Goal: Information Seeking & Learning: Learn about a topic

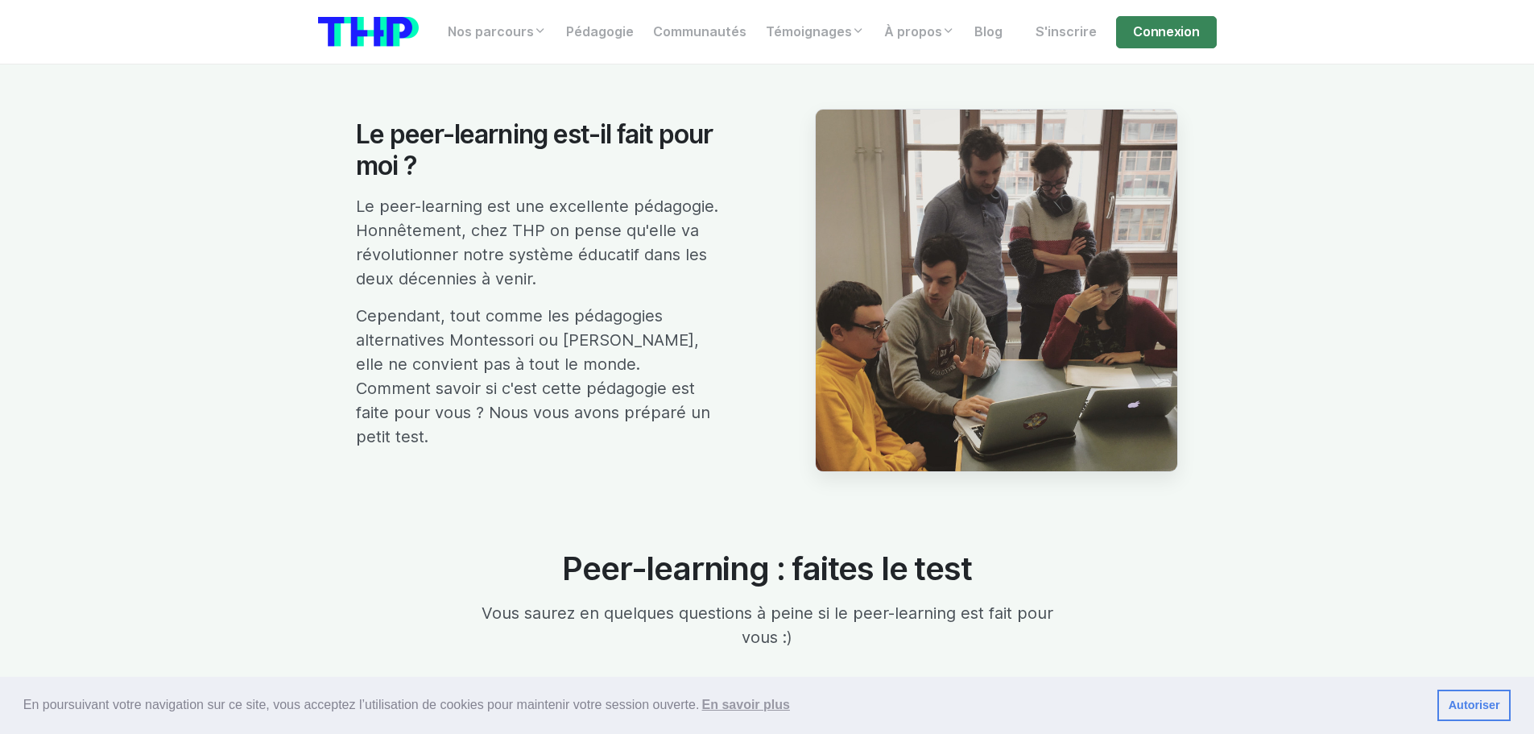
scroll to position [2980, 0]
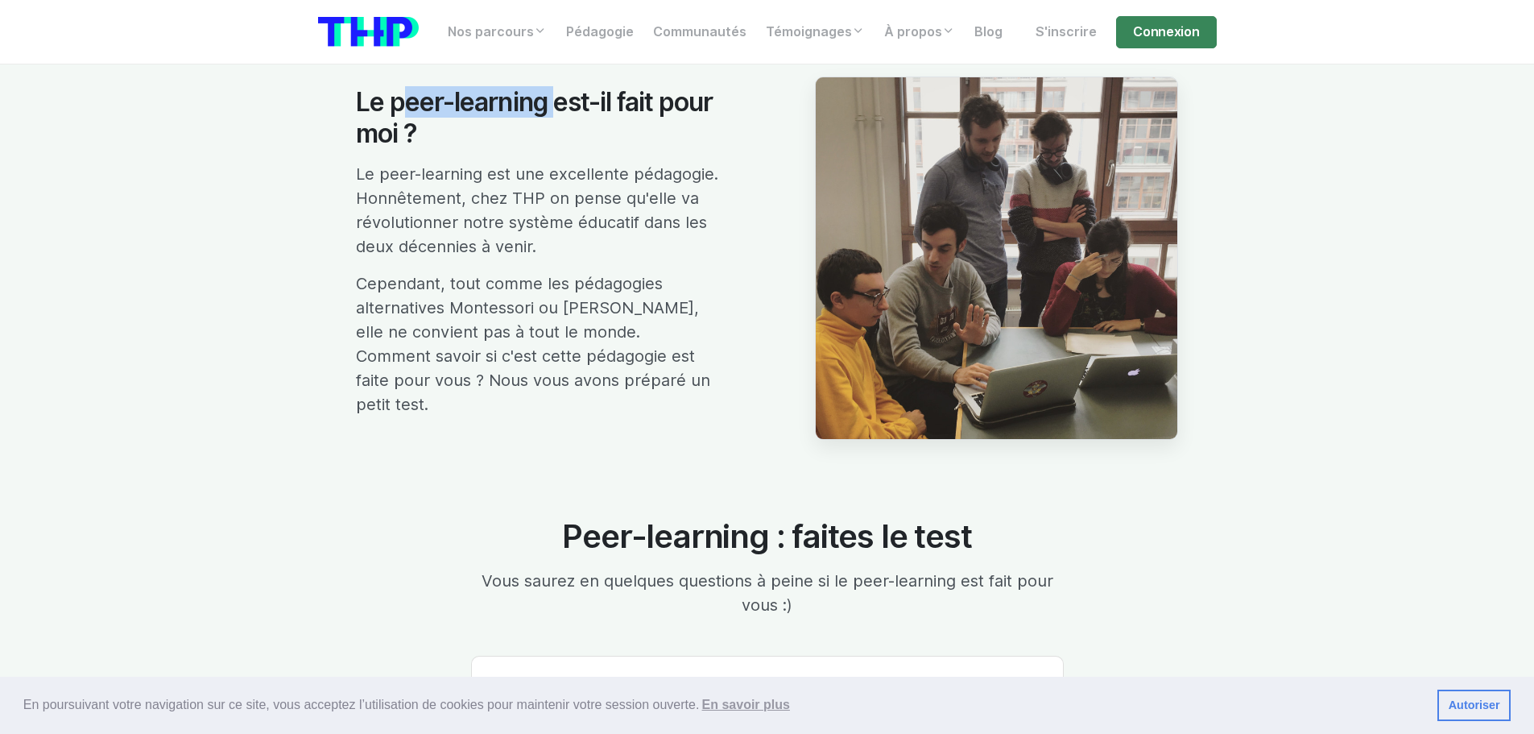
drag, startPoint x: 408, startPoint y: 118, endPoint x: 536, endPoint y: 126, distance: 128.3
click at [549, 126] on h2 "Le peer-learning est-il fait pour moi ?" at bounding box center [537, 118] width 363 height 62
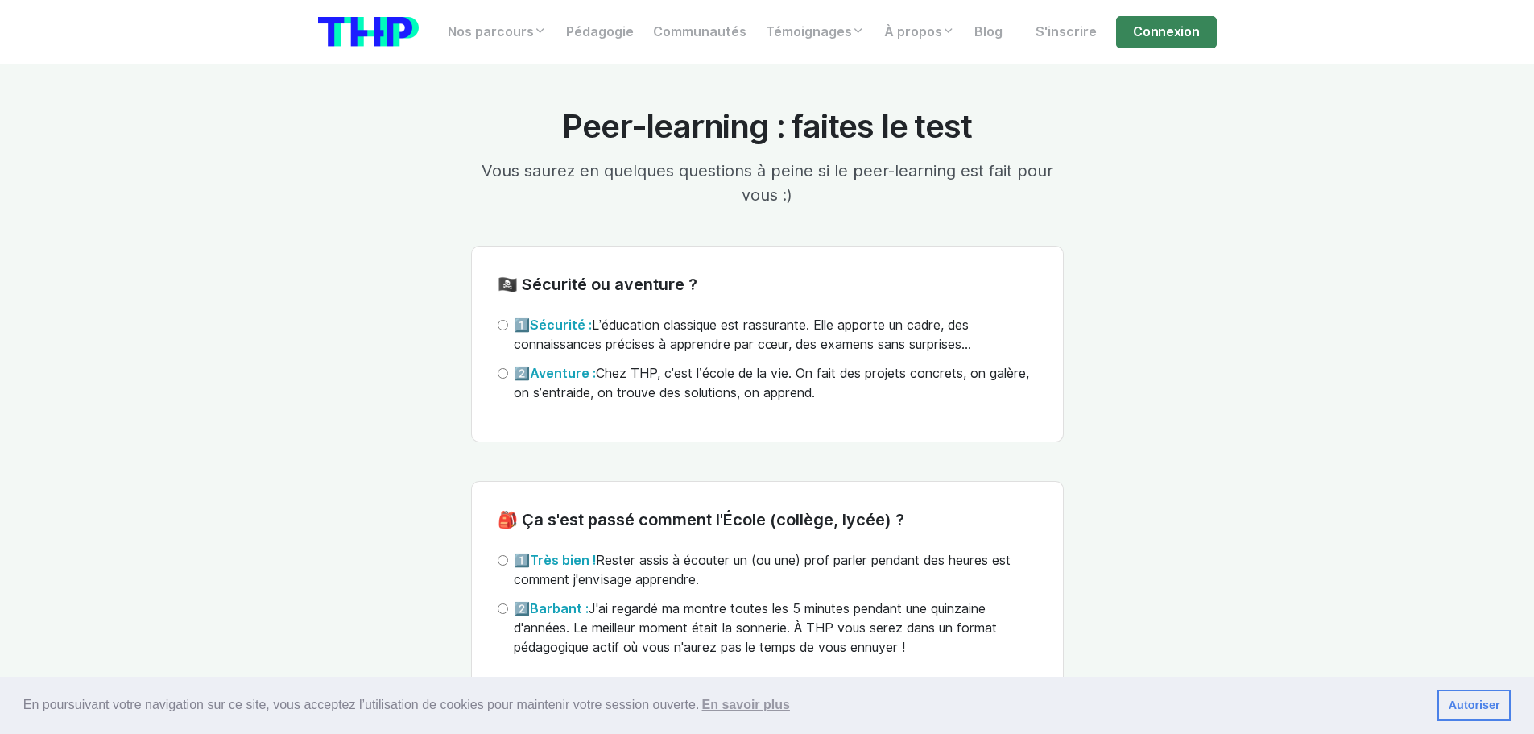
scroll to position [3464, 0]
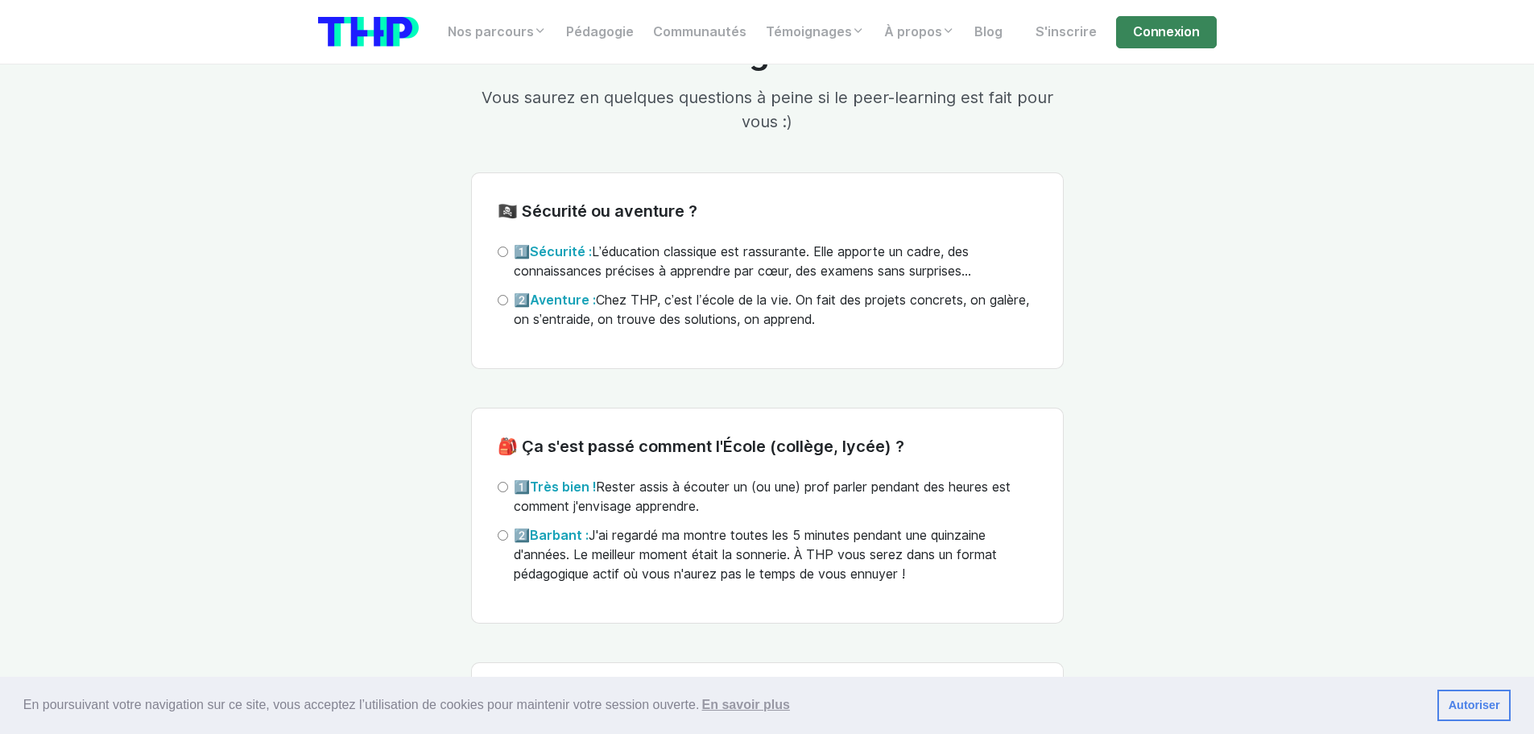
click at [502, 300] on input "2️⃣ Aventure : Chez THP, c’est l’école de la vie. On fait des projets concrets,…" at bounding box center [503, 300] width 10 height 10
radio input "true"
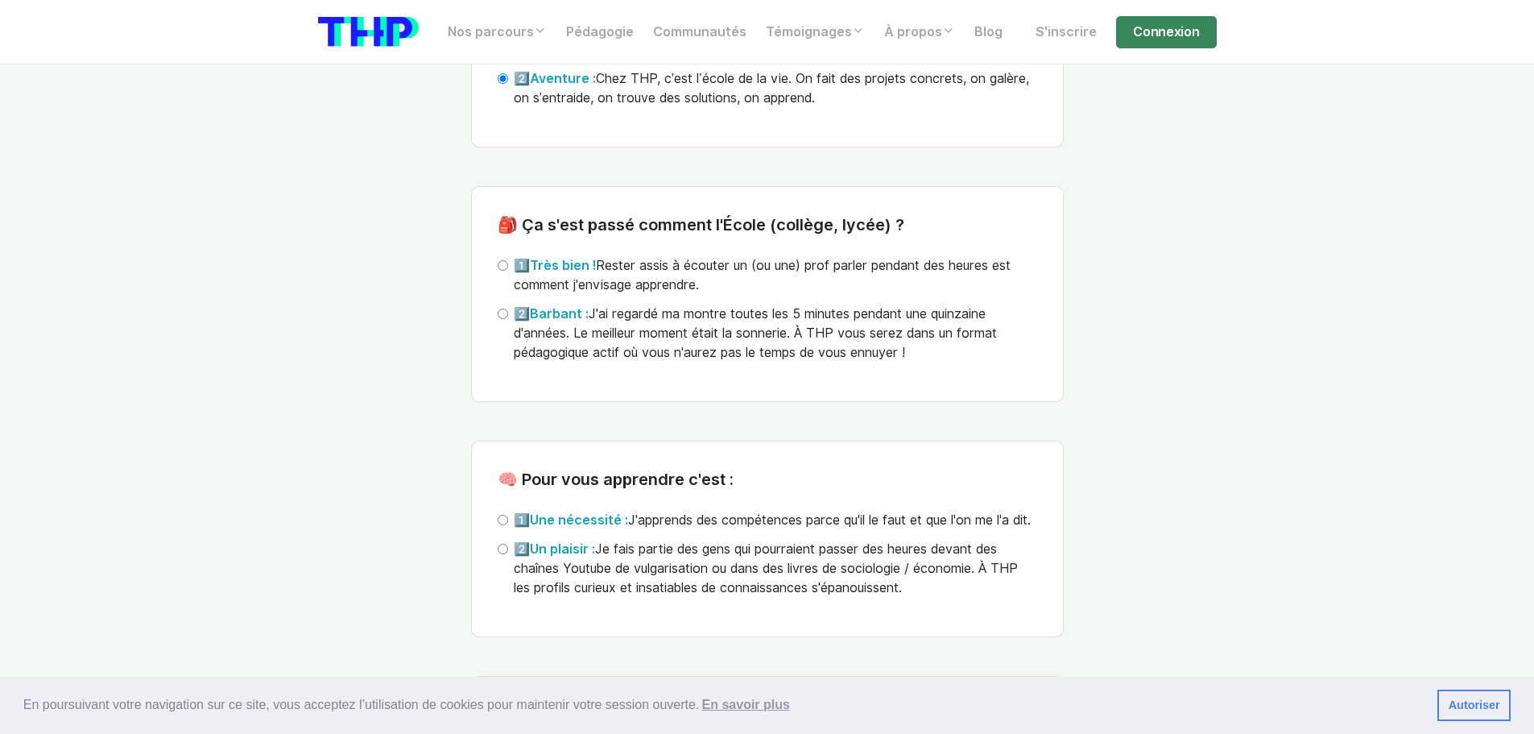
scroll to position [3705, 0]
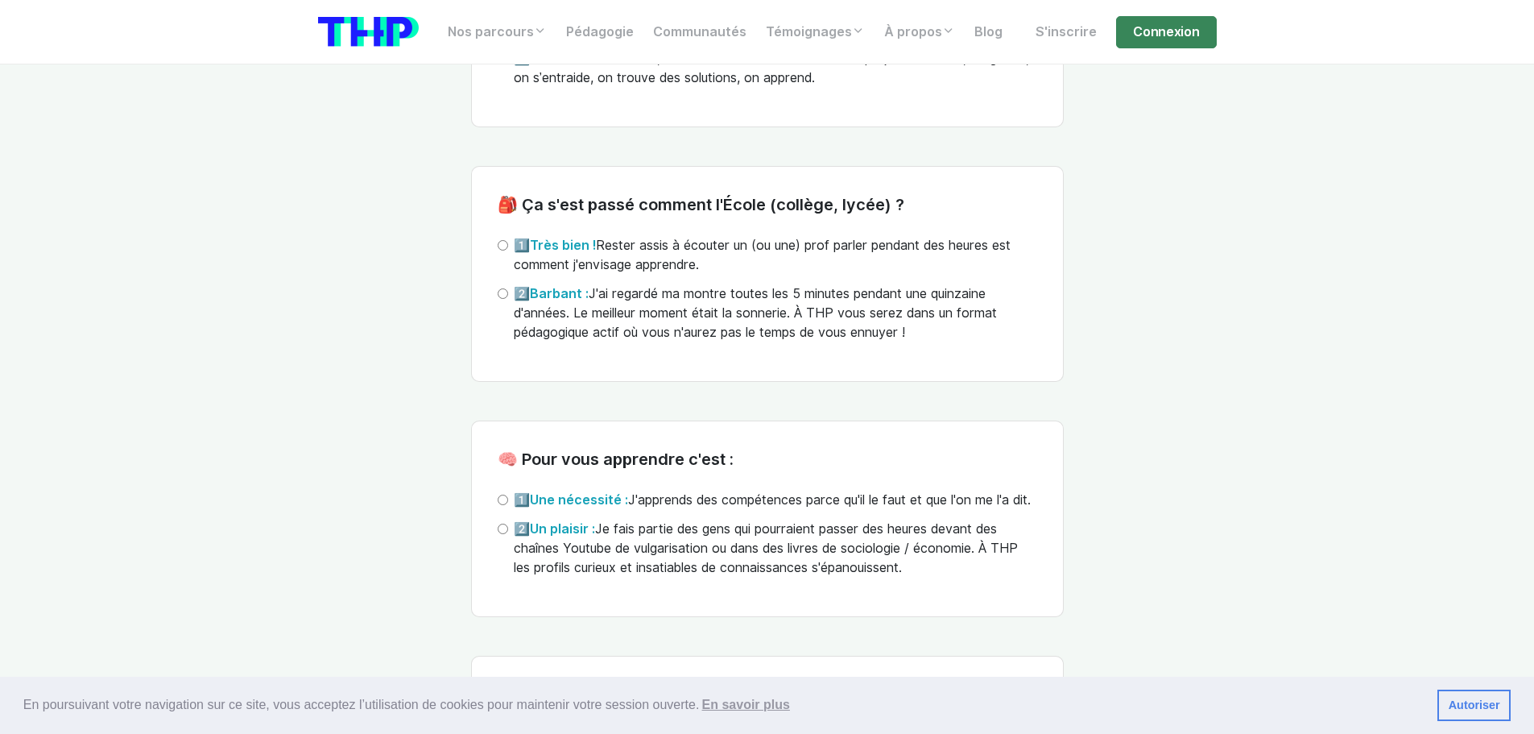
click at [507, 292] on input "2️⃣ Barbant : J'ai regardé ma montre toutes les 5 minutes pendant une quinzaine…" at bounding box center [503, 293] width 10 height 10
radio input "true"
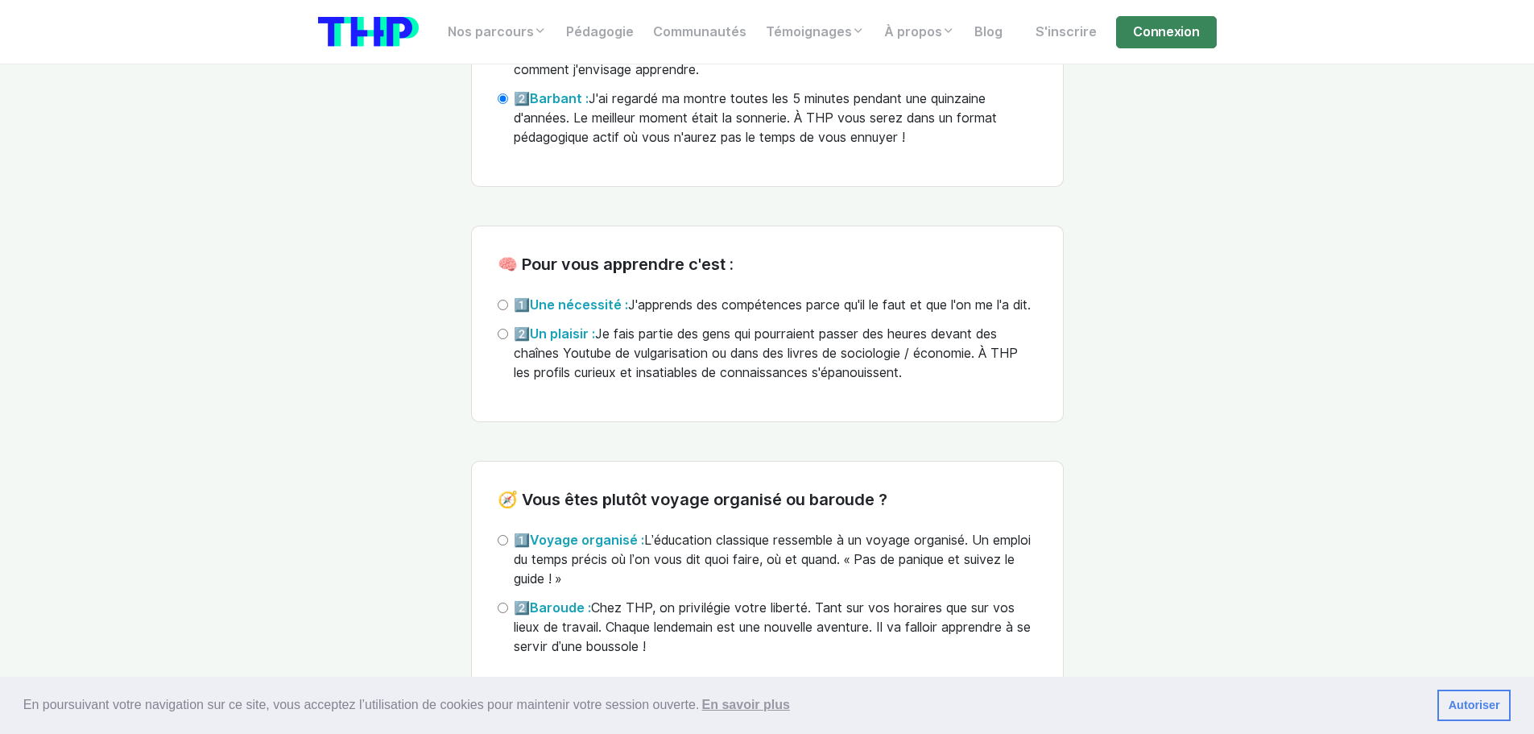
scroll to position [3947, 0]
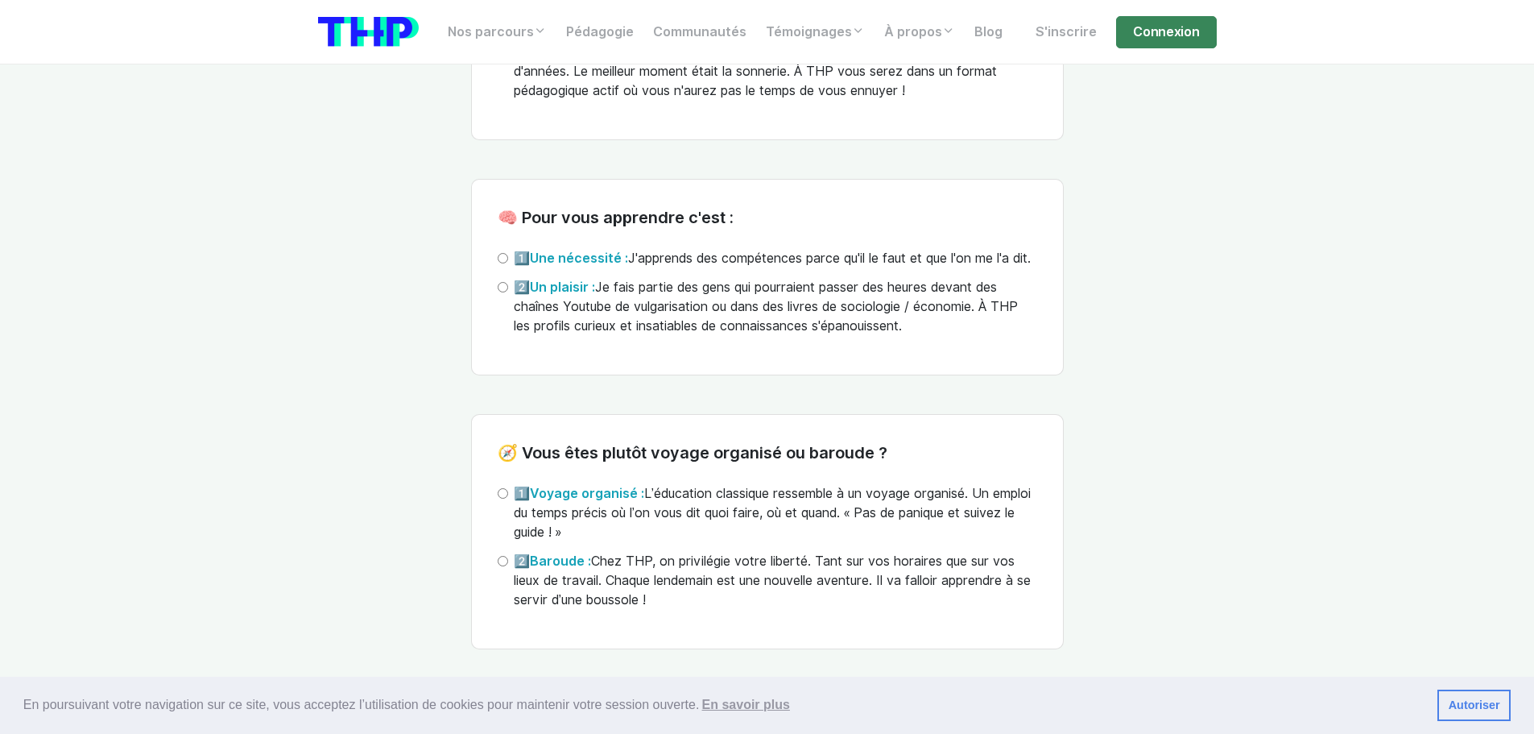
click at [503, 260] on input "1️⃣ Une nécessité : J'apprends des compétences parce qu'il le faut et que l'on …" at bounding box center [503, 258] width 10 height 10
radio input "true"
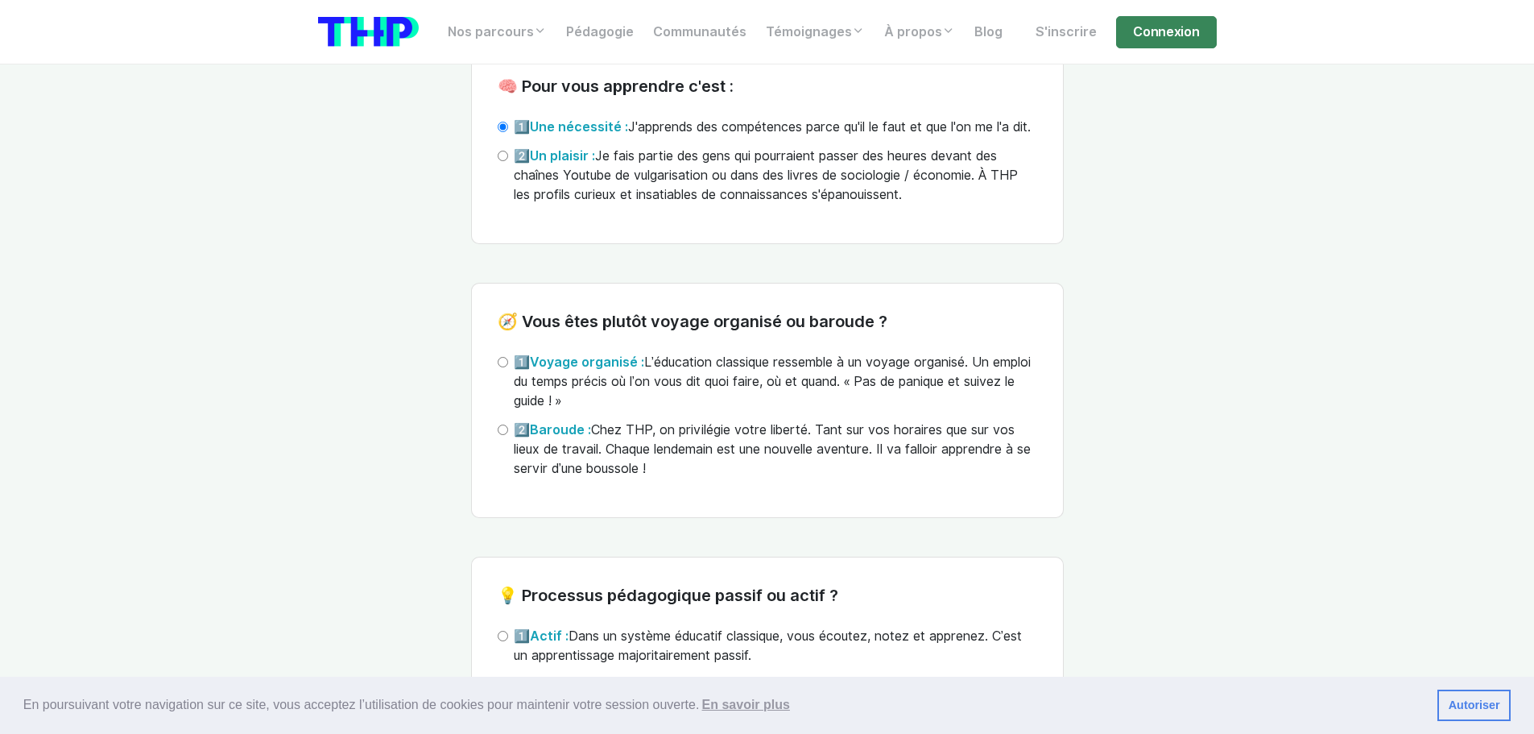
scroll to position [4108, 0]
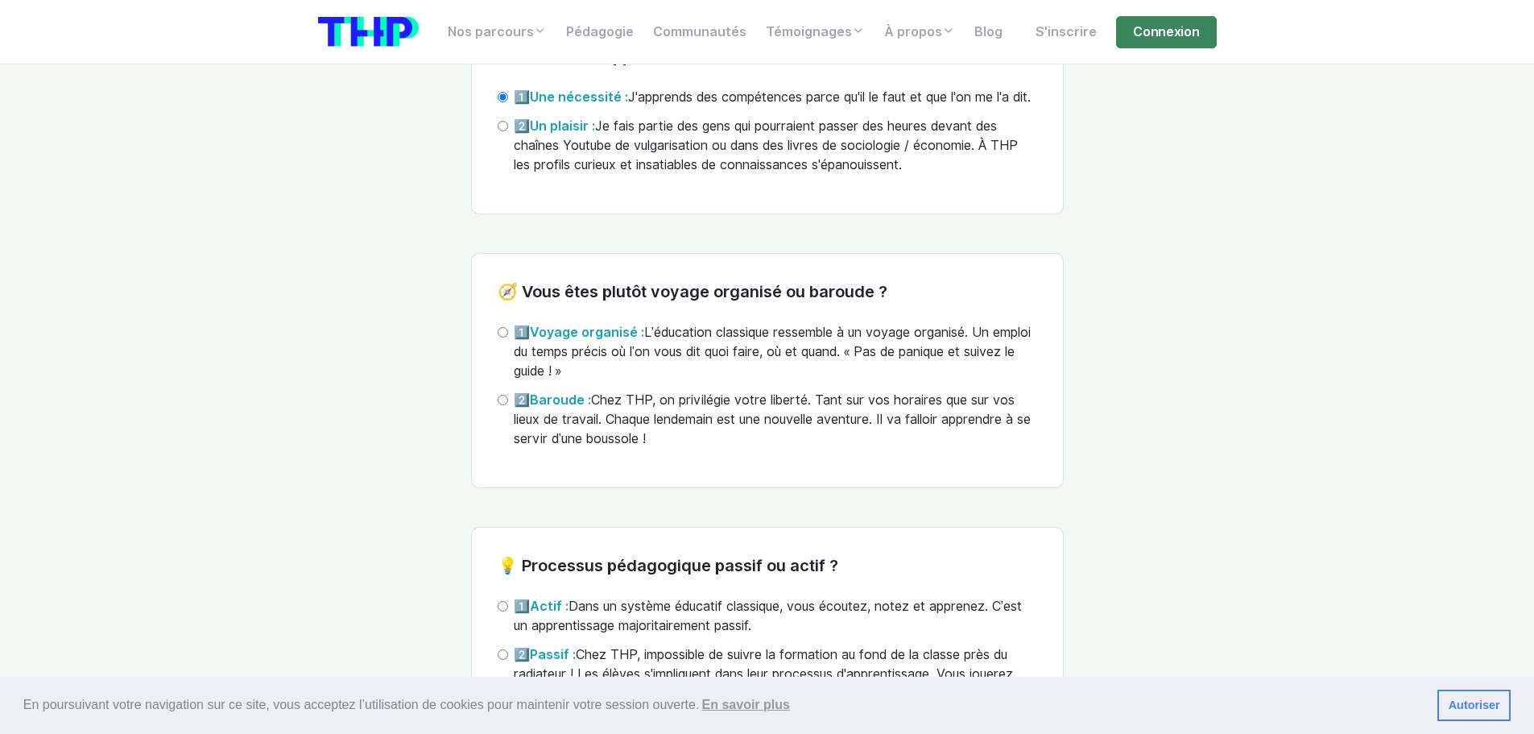
click at [509, 150] on div "2️⃣ Un plaisir : Je fais partie des gens qui pourraient passer des heures devan…" at bounding box center [768, 146] width 540 height 58
click at [506, 131] on input "2️⃣ Un plaisir : Je fais partie des gens qui pourraient passer des heures devan…" at bounding box center [503, 126] width 10 height 10
radio input "true"
click at [498, 100] on div "🧠 Pour vous apprendre c'est : 1️⃣ Une nécessité : [PERSON_NAME]apprends des com…" at bounding box center [767, 116] width 593 height 197
click at [500, 101] on input "1️⃣ Une nécessité : J'apprends des compétences parce qu'il le faut et que l'on …" at bounding box center [503, 97] width 10 height 10
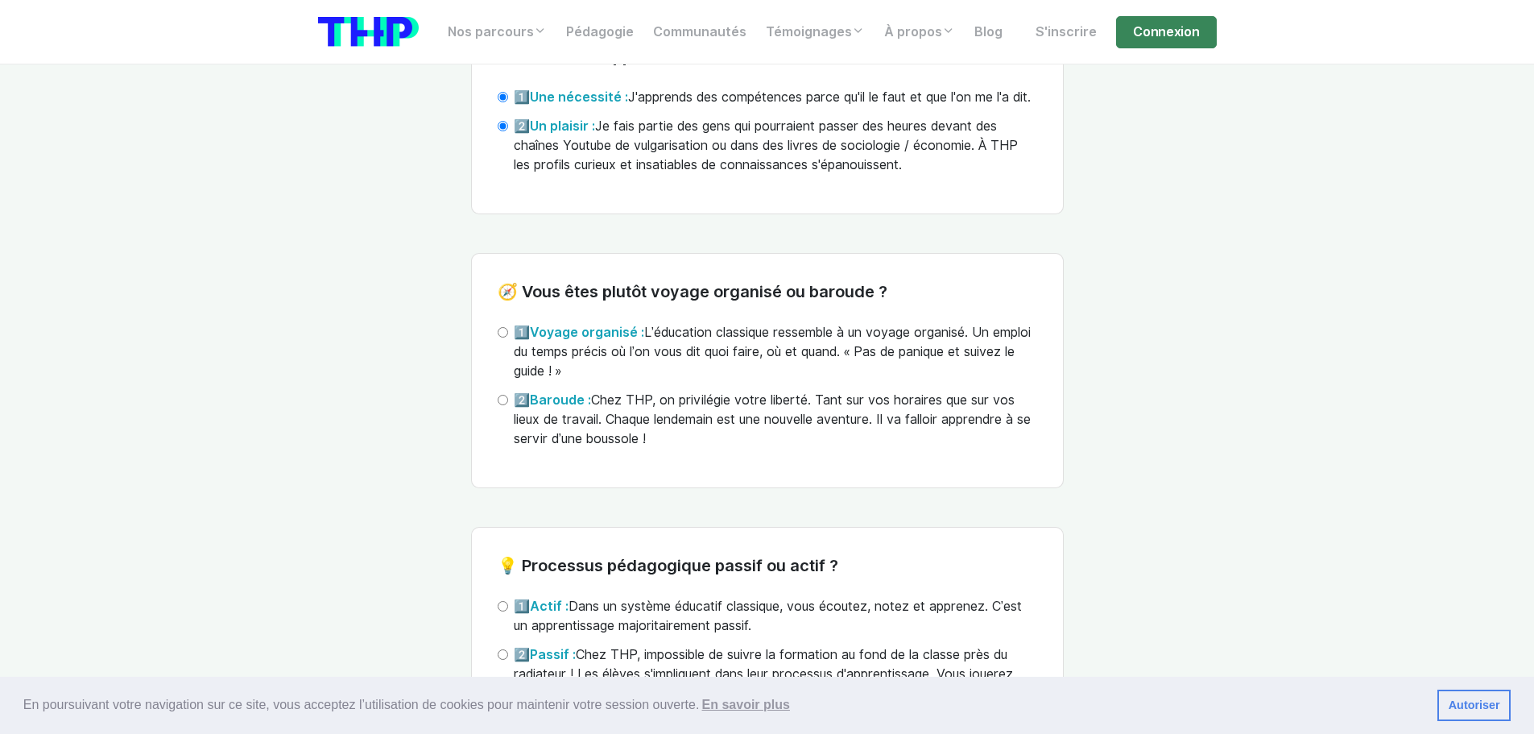
click at [503, 102] on input "1️⃣ Une nécessité : J'apprends des compétences parce qu'il le faut et que l'on …" at bounding box center [503, 97] width 10 height 10
drag, startPoint x: 504, startPoint y: 95, endPoint x: 509, endPoint y: 112, distance: 17.6
click at [504, 97] on input "1️⃣ Une nécessité : J'apprends des compétences parce qu'il le faut et que l'on …" at bounding box center [503, 97] width 10 height 10
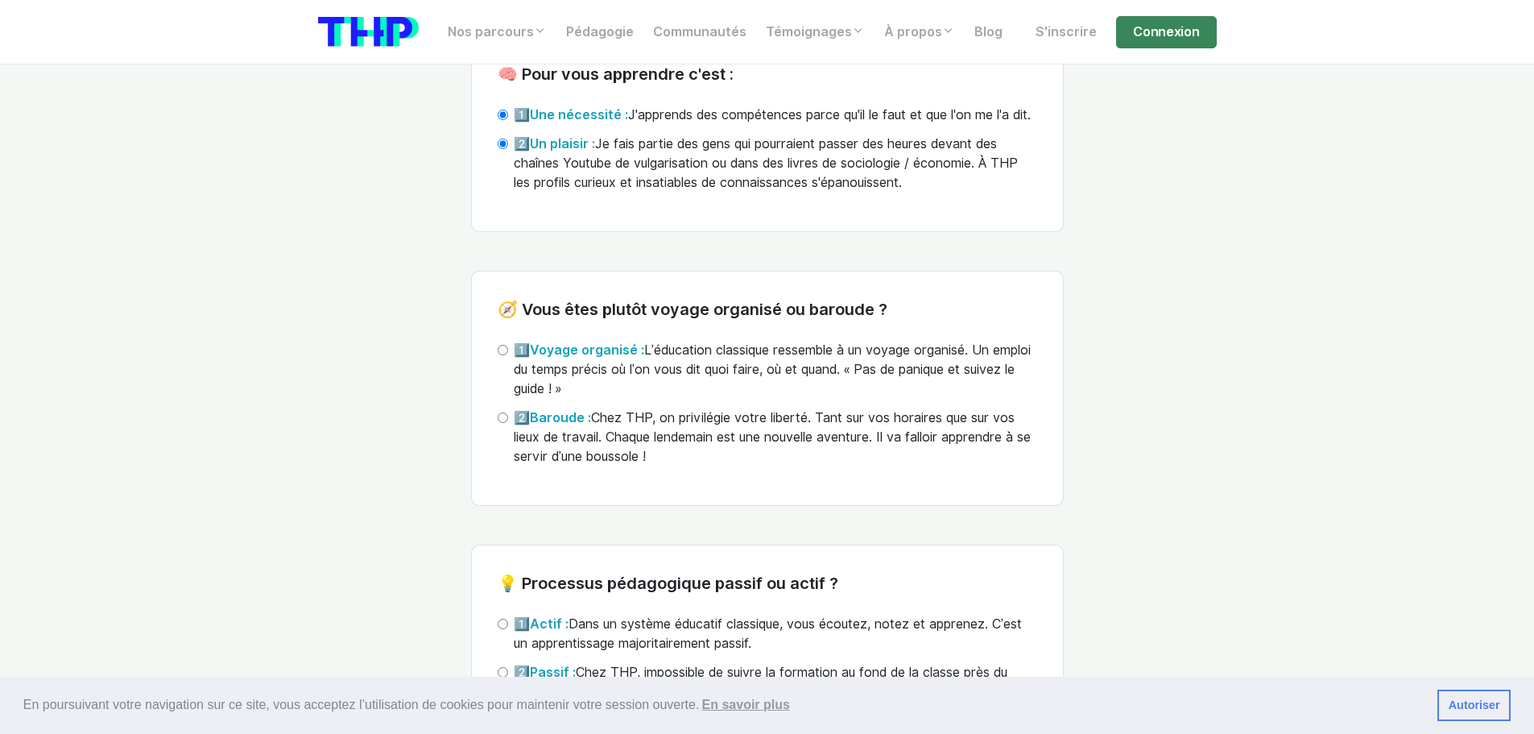
scroll to position [4188, 0]
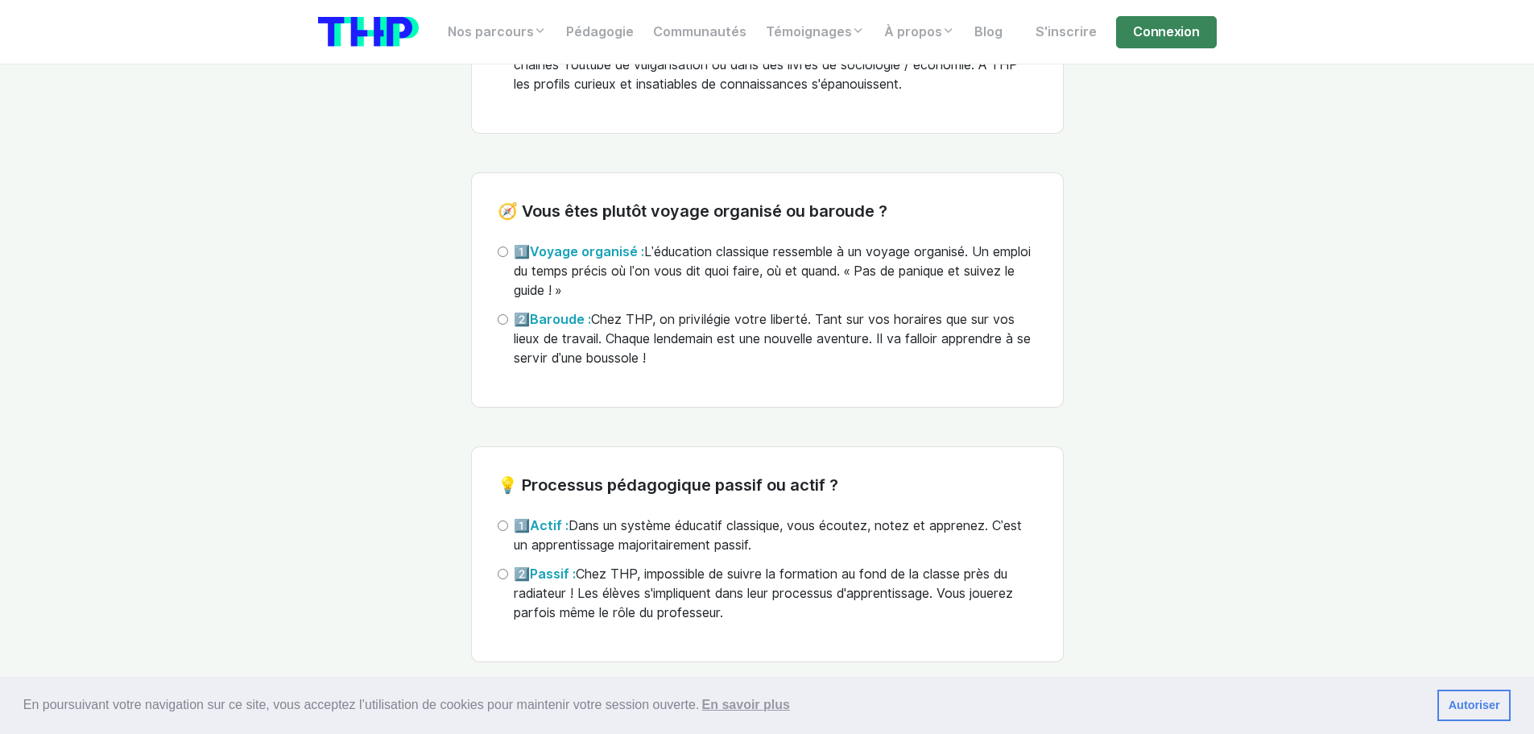
click at [503, 325] on input "2️⃣ Baroude : Chez THP, on privilégie votre liberté. Tant sur vos horaires que …" at bounding box center [503, 319] width 10 height 10
radio input "true"
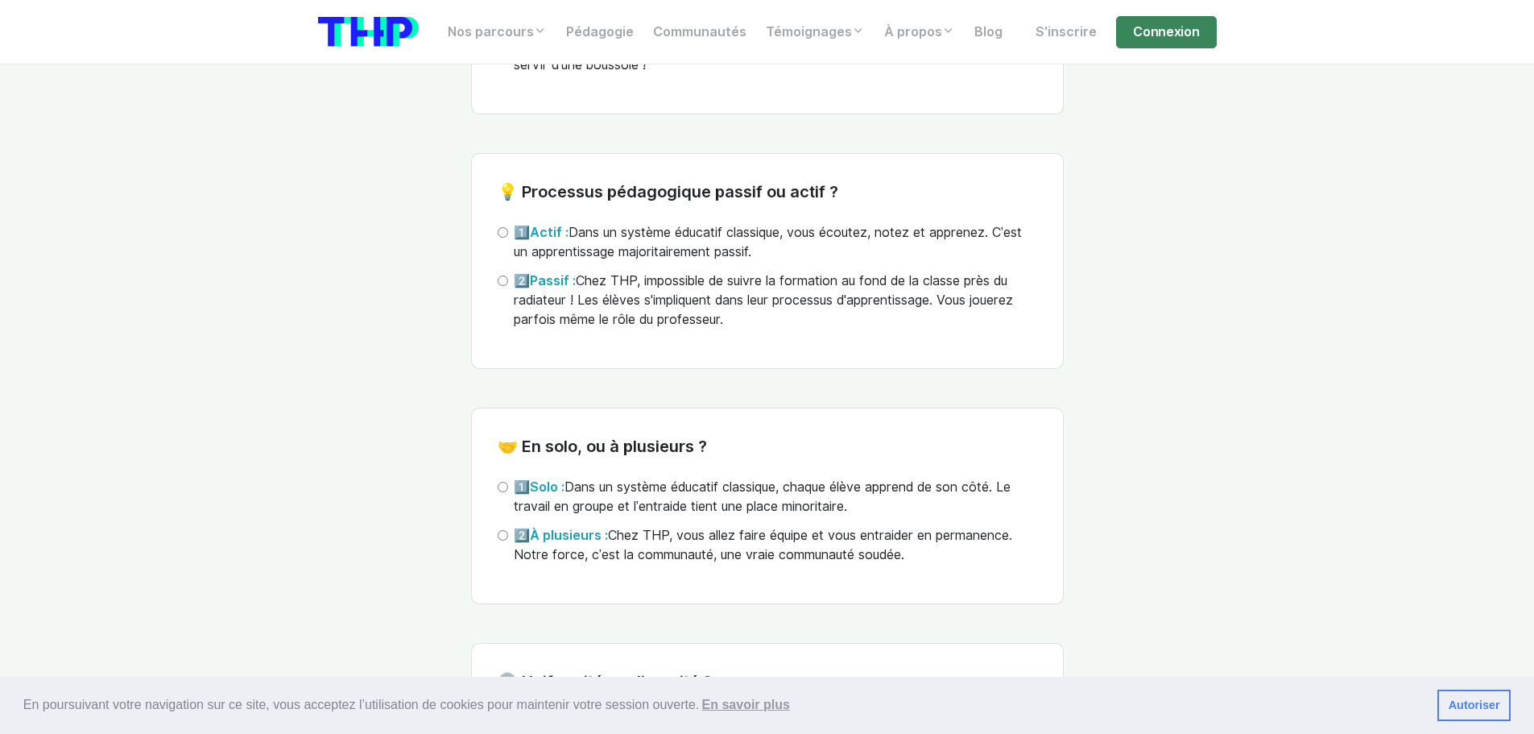
scroll to position [4511, 0]
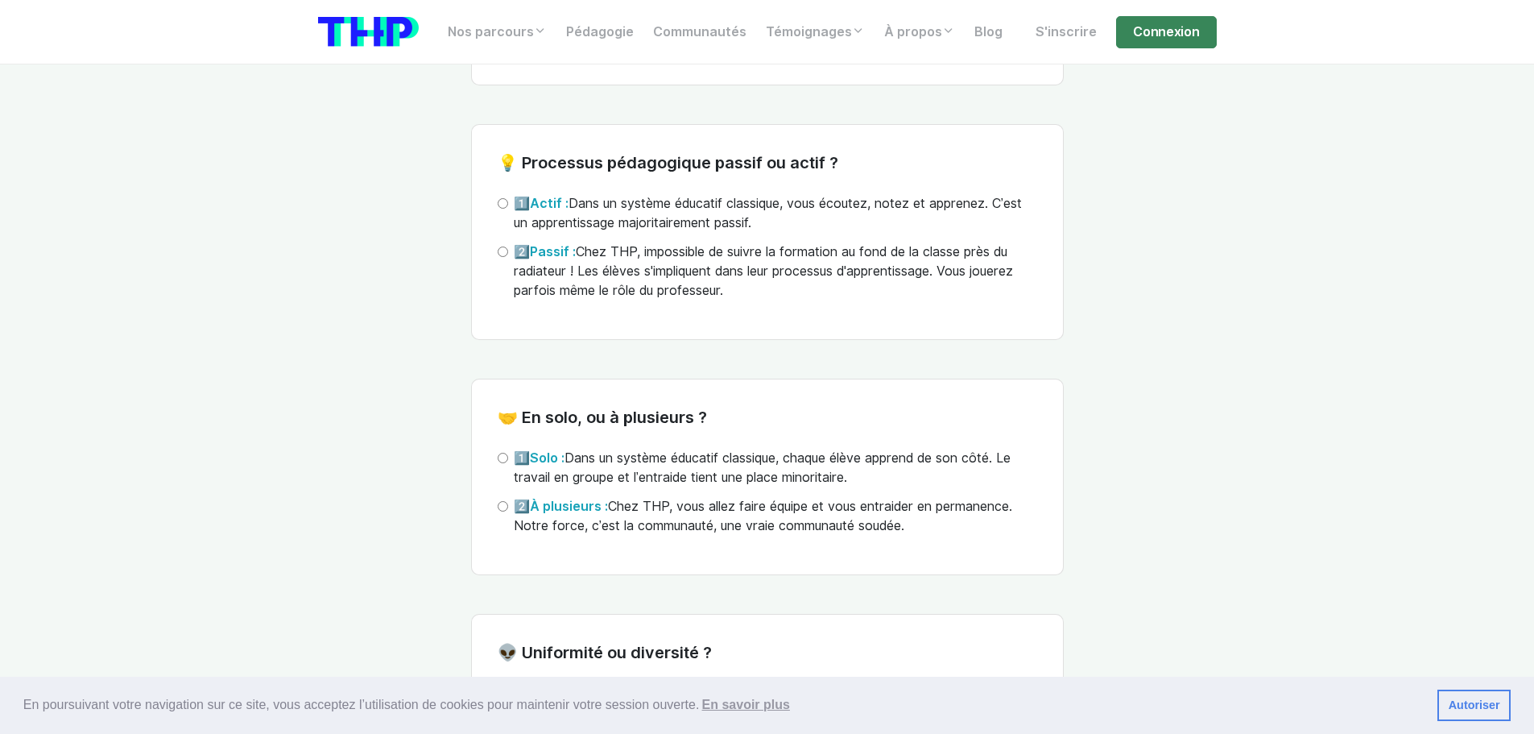
click at [512, 272] on div "2️⃣ Passif : Chez THP, impossible de suivre la formation au fond de la classe p…" at bounding box center [768, 271] width 540 height 58
click at [503, 265] on div "2️⃣ Passif : Chez THP, impossible de suivre la formation au fond de la classe p…" at bounding box center [768, 271] width 540 height 58
click at [507, 257] on input "2️⃣ Passif : Chez THP, impossible de suivre la formation au fond de la classe p…" at bounding box center [503, 251] width 10 height 10
radio input "true"
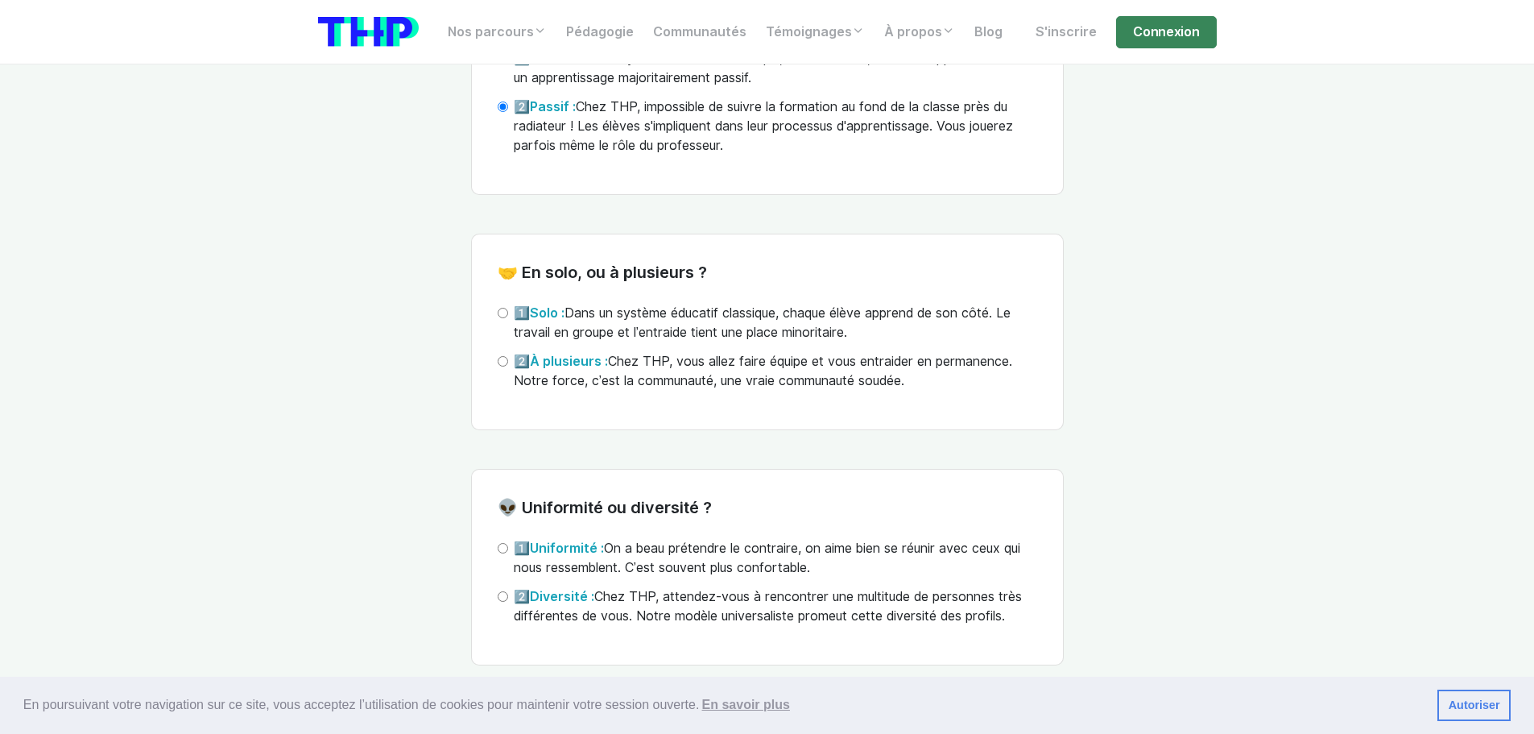
scroll to position [4672, 0]
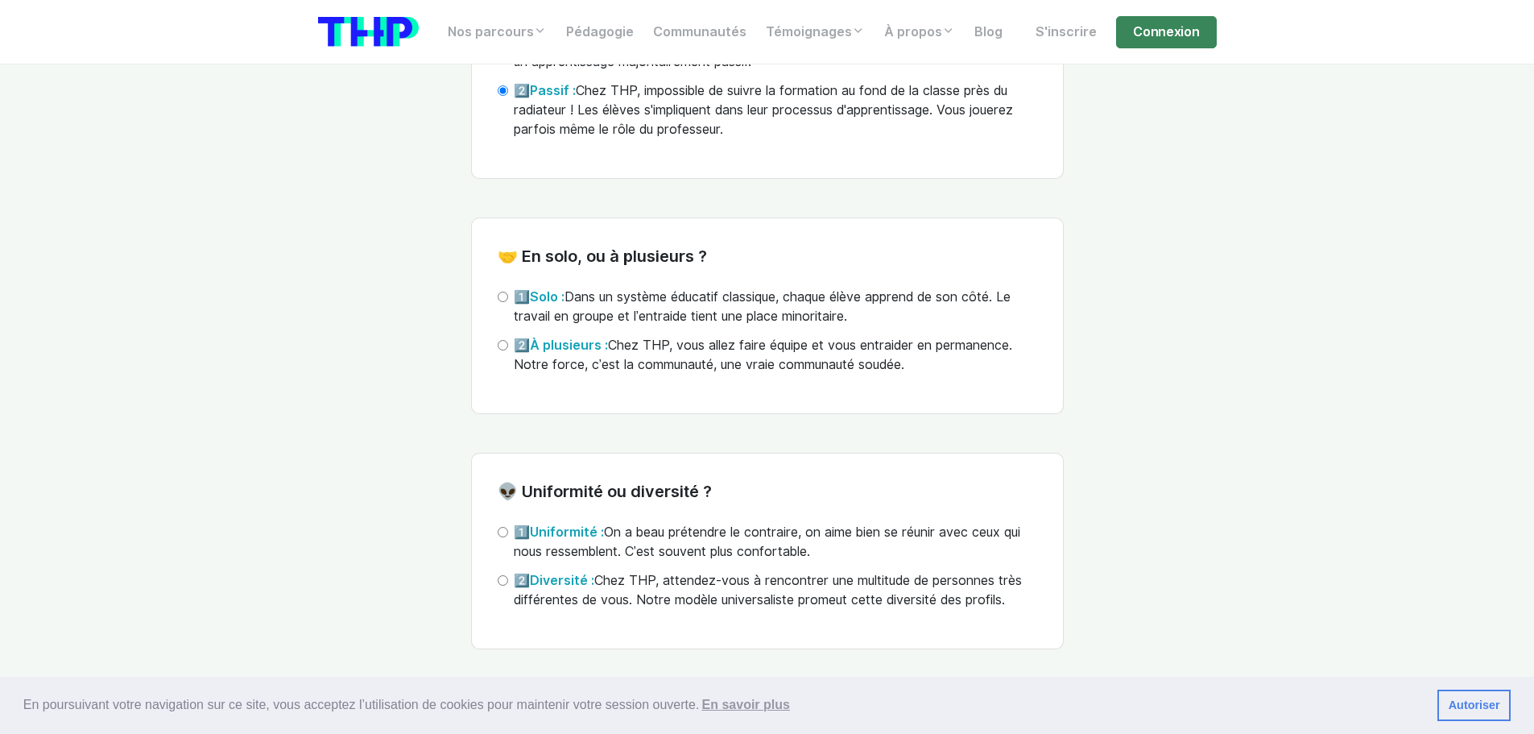
click at [500, 350] on input "2️⃣ À plusieurs : Chez THP, vous allez faire équipe et vous entraider en perman…" at bounding box center [503, 345] width 10 height 10
radio input "true"
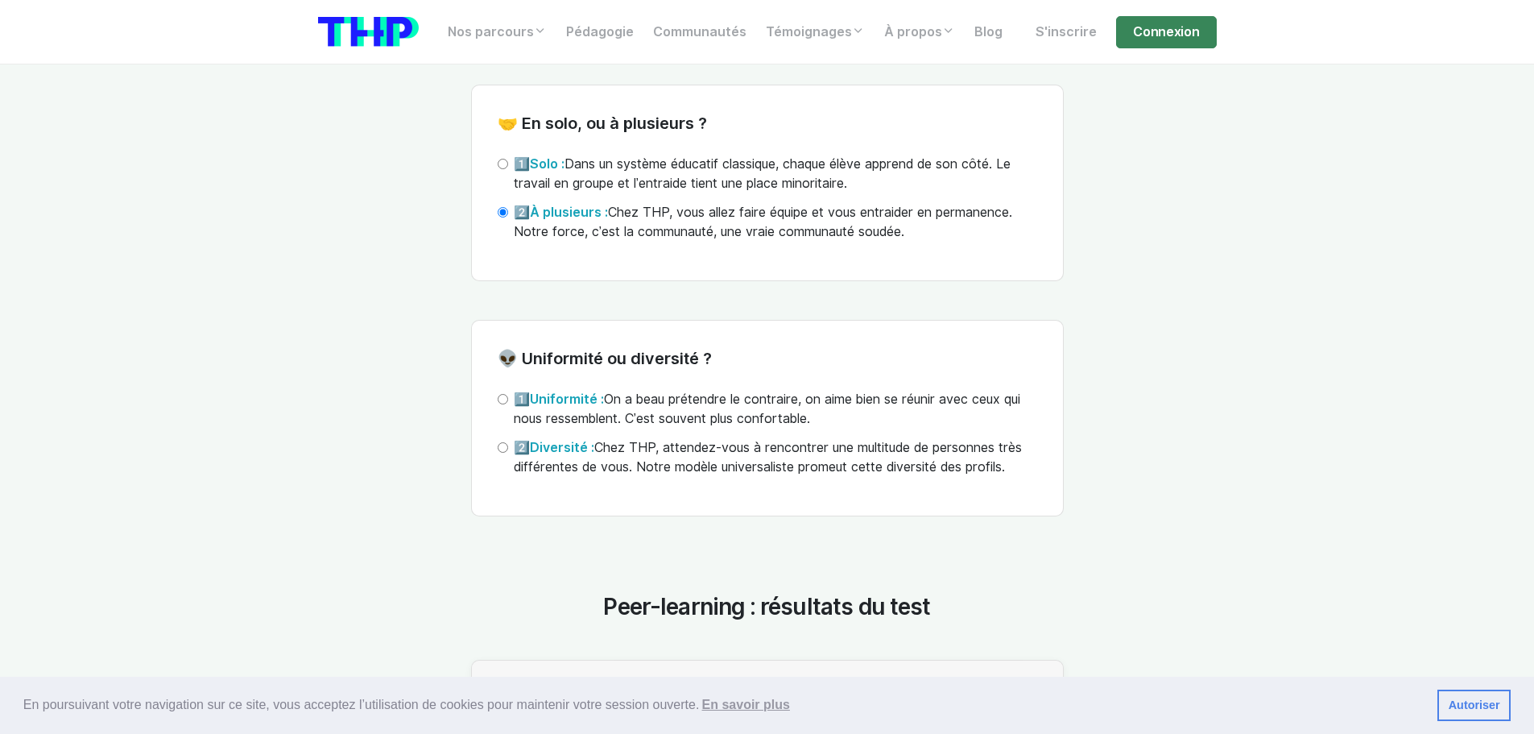
scroll to position [4833, 0]
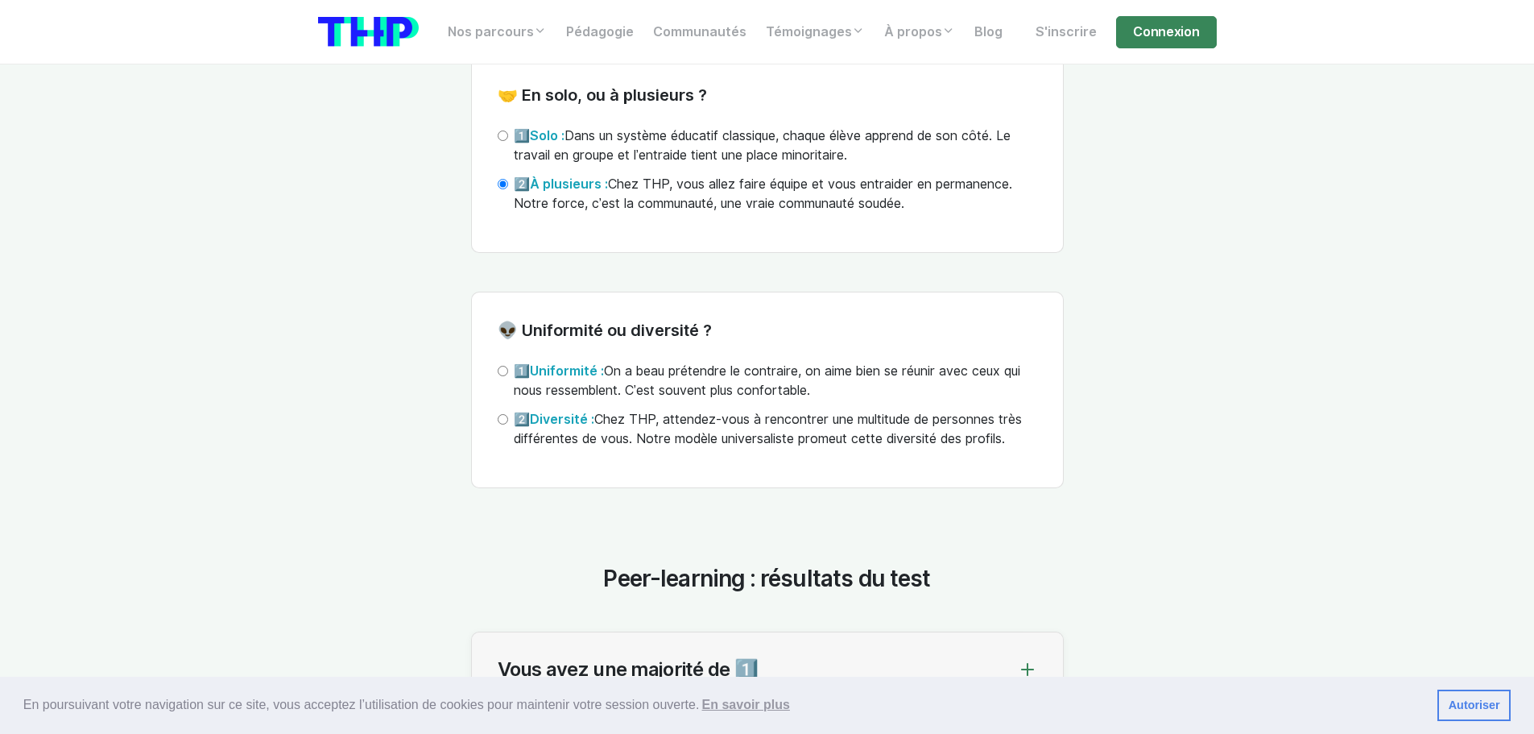
click at [511, 441] on div "2️⃣ Diversité : Chez THP, attendez-vous à rencontrer une multitude de personnes…" at bounding box center [768, 429] width 540 height 39
click at [500, 433] on div "2️⃣ Diversité : Chez THP, attendez-vous à rencontrer une multitude de personnes…" at bounding box center [768, 429] width 540 height 39
click at [510, 448] on div "2️⃣ Diversité : Chez THP, attendez-vous à rencontrer une multitude de personnes…" at bounding box center [768, 429] width 540 height 39
click at [507, 424] on input "2️⃣ Diversité : Chez THP, attendez-vous à rencontrer une multitude de personnes…" at bounding box center [503, 419] width 10 height 10
radio input "true"
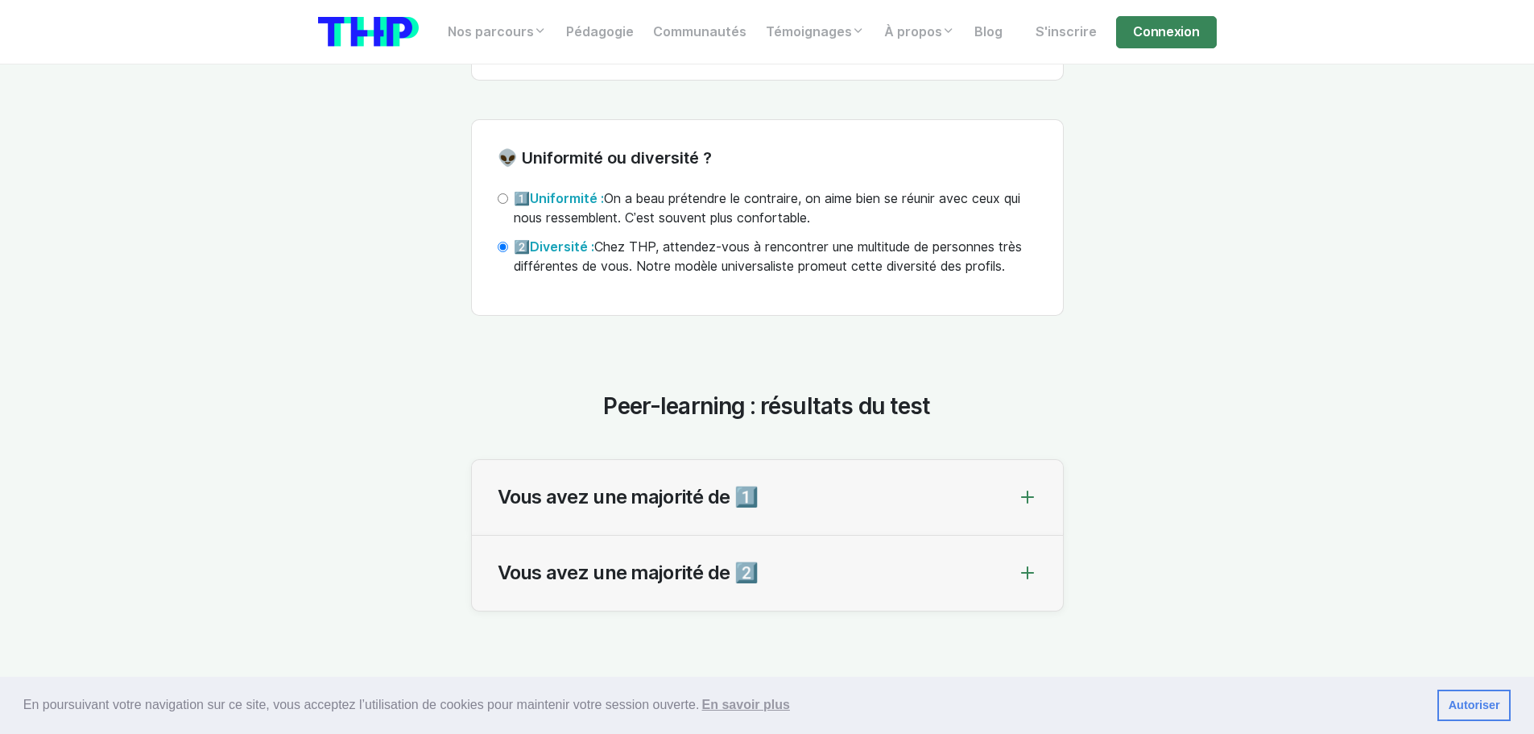
scroll to position [5236, 0]
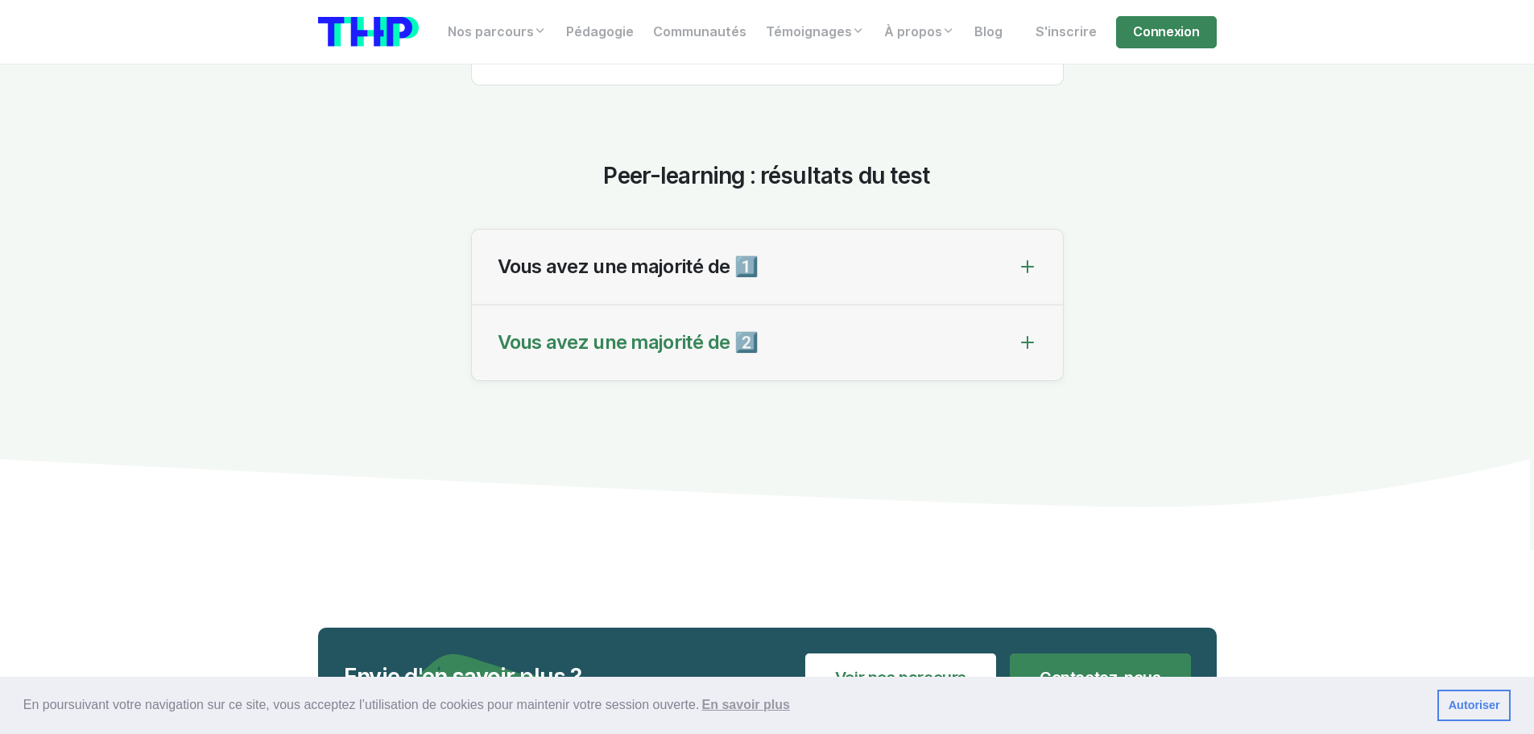
click at [917, 381] on div "Vous avez une majorité de 2️⃣" at bounding box center [767, 343] width 591 height 76
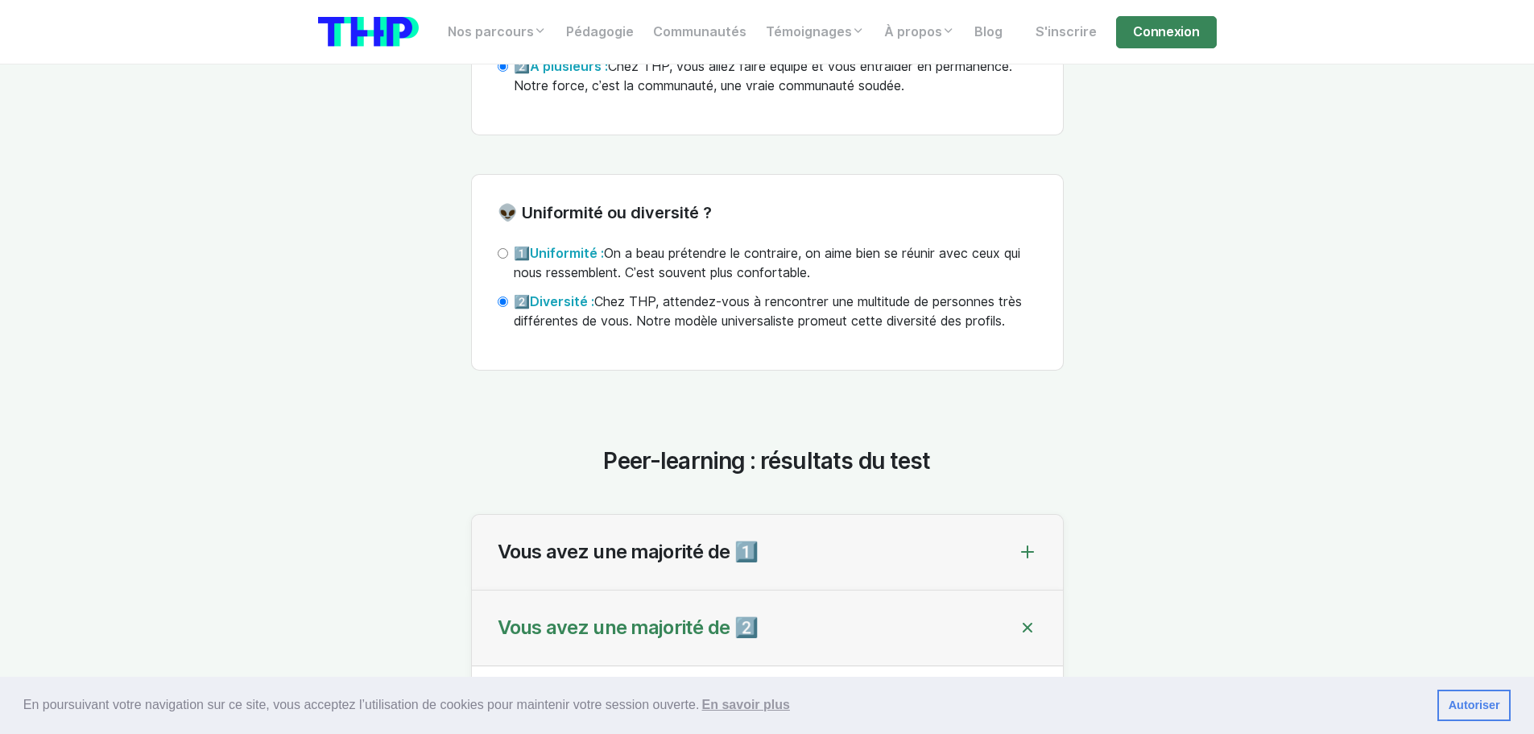
scroll to position [4591, 0]
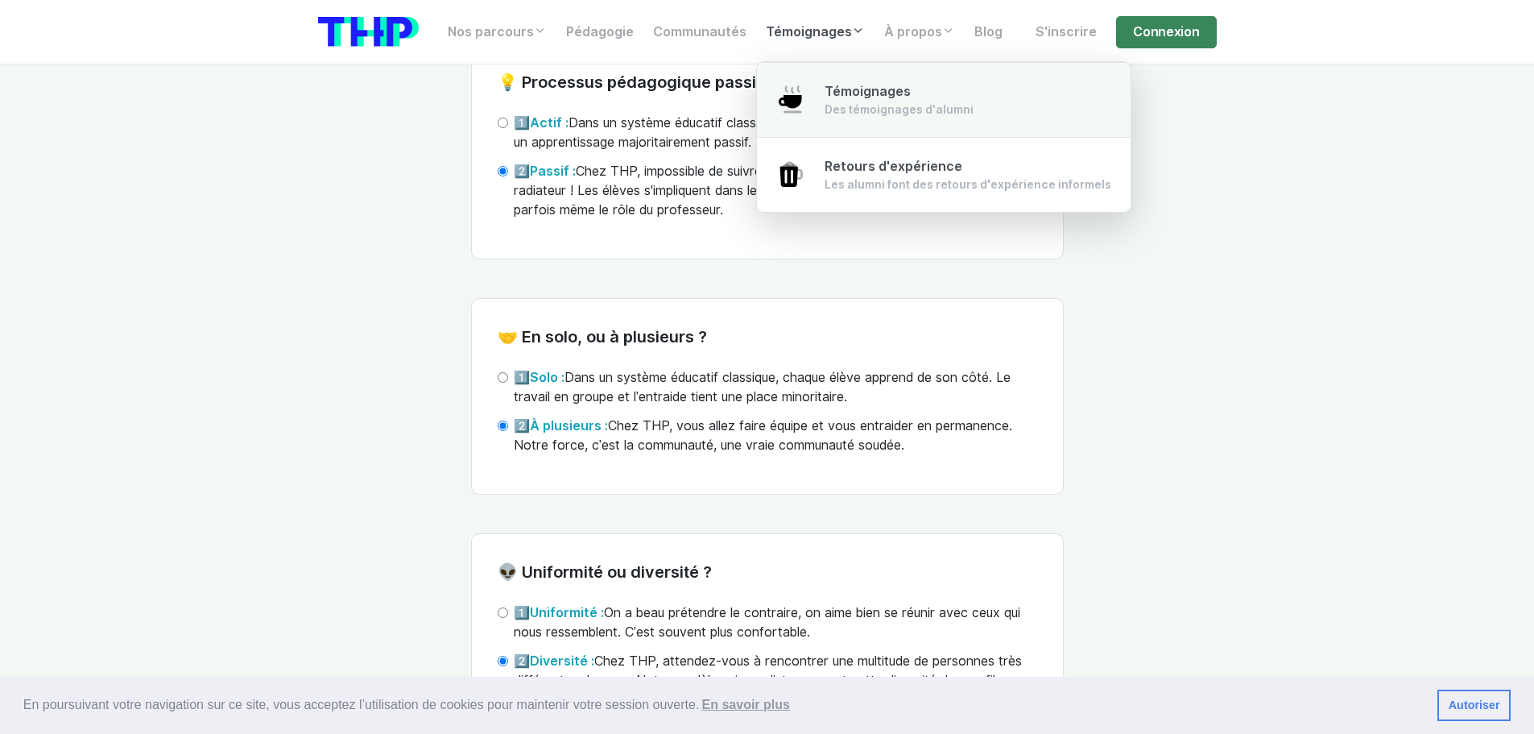
click at [807, 103] on link "Témoignages Des témoignages d'alumni" at bounding box center [944, 100] width 374 height 76
